Goal: Task Accomplishment & Management: Complete application form

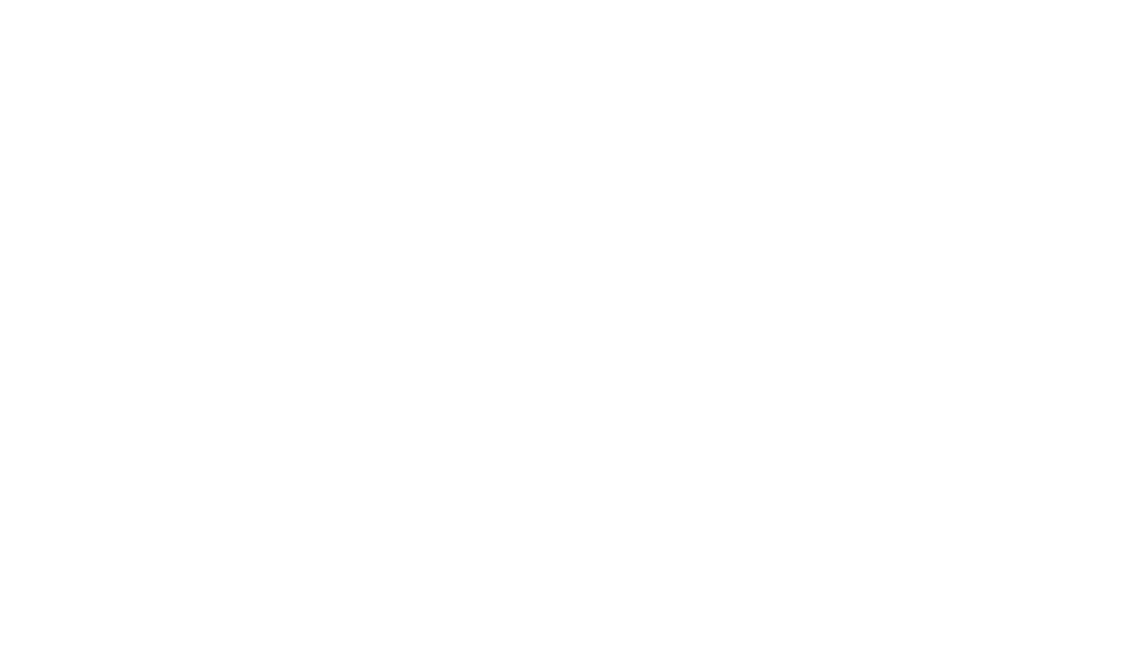
click at [540, 240] on div at bounding box center [567, 325] width 1134 height 651
click at [911, 259] on div at bounding box center [567, 325] width 1134 height 651
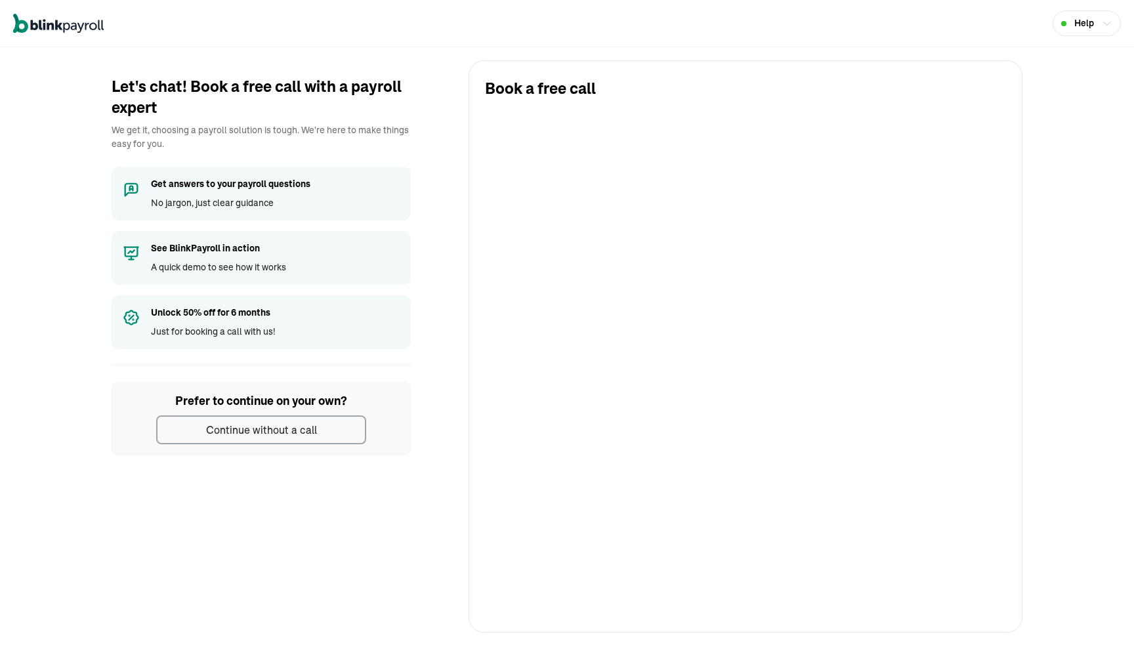
click at [658, 41] on div "Help" at bounding box center [567, 23] width 1134 height 47
click at [436, 390] on div "Let's chat! Book a free call with a payroll expert We get it, choosing a payrol…" at bounding box center [566, 346] width 1107 height 572
click at [338, 426] on button "Continue without a call" at bounding box center [261, 429] width 210 height 29
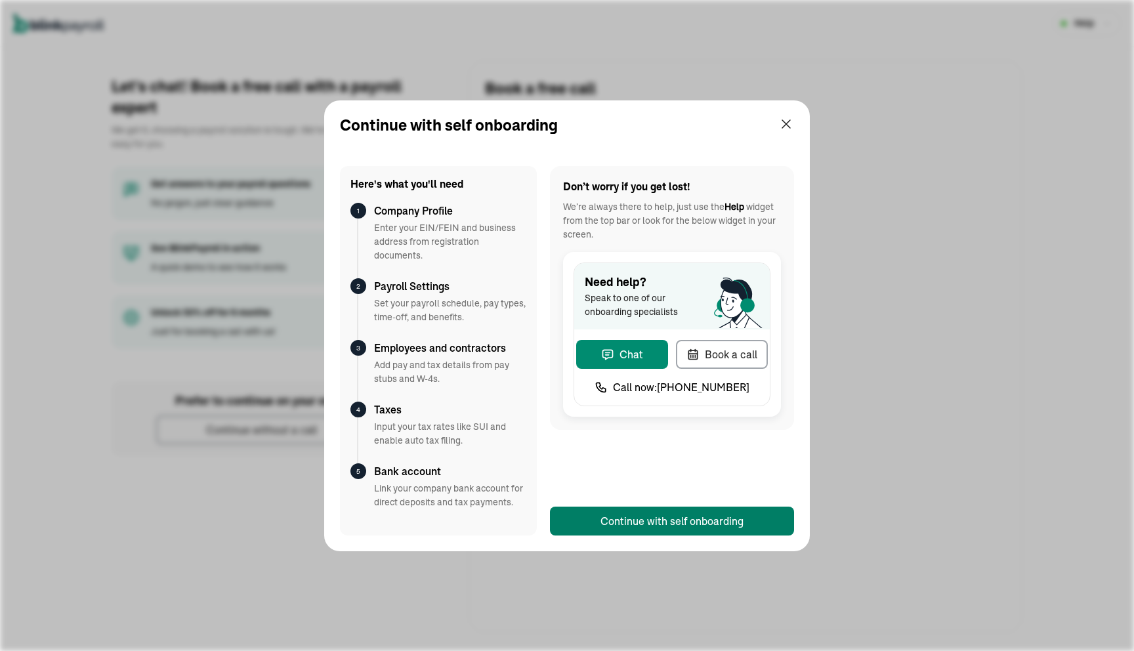
click at [686, 520] on div "Continue with self onboarding" at bounding box center [671, 521] width 143 height 16
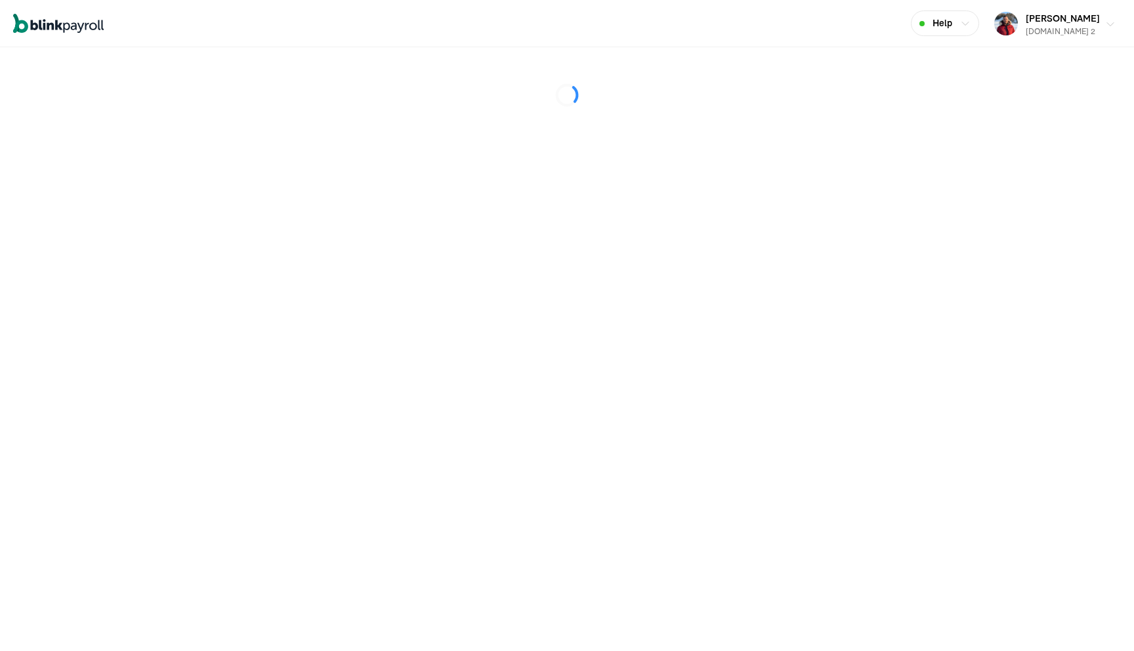
click at [1098, 22] on span "[PERSON_NAME]" at bounding box center [1062, 18] width 74 height 12
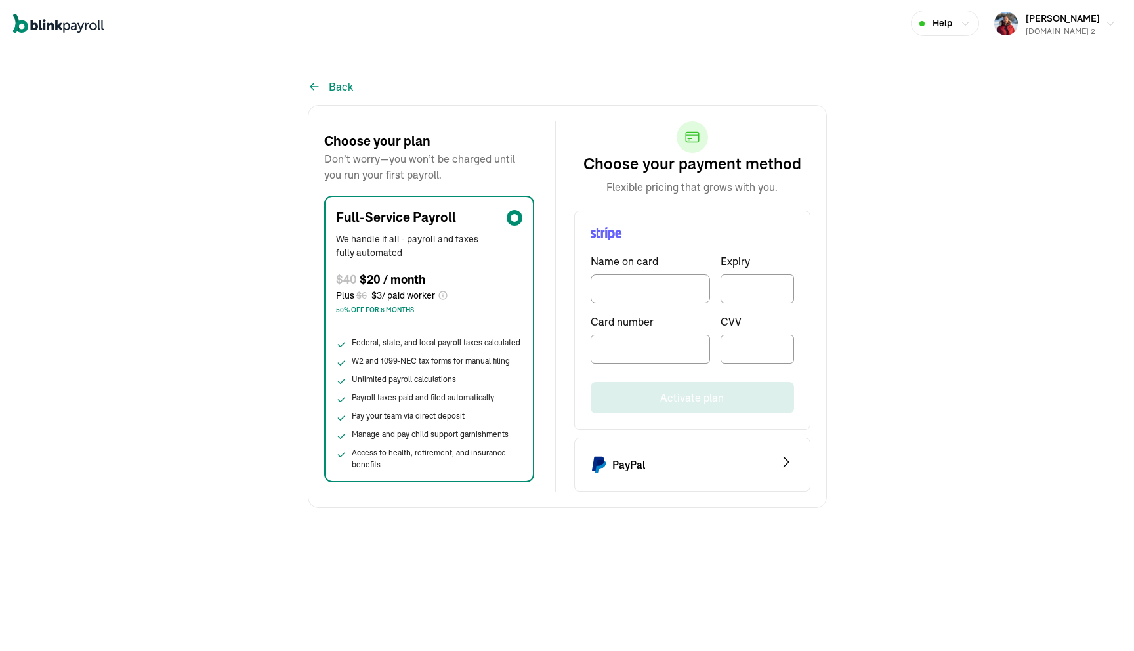
click at [612, 234] on icon "Stripe Logo" at bounding box center [605, 234] width 31 height 14
click at [1018, 294] on div "Back Choose your plan Don’t worry—you won’t be charged until you run your first…" at bounding box center [567, 285] width 1134 height 445
